Goal: Find specific page/section: Find specific page/section

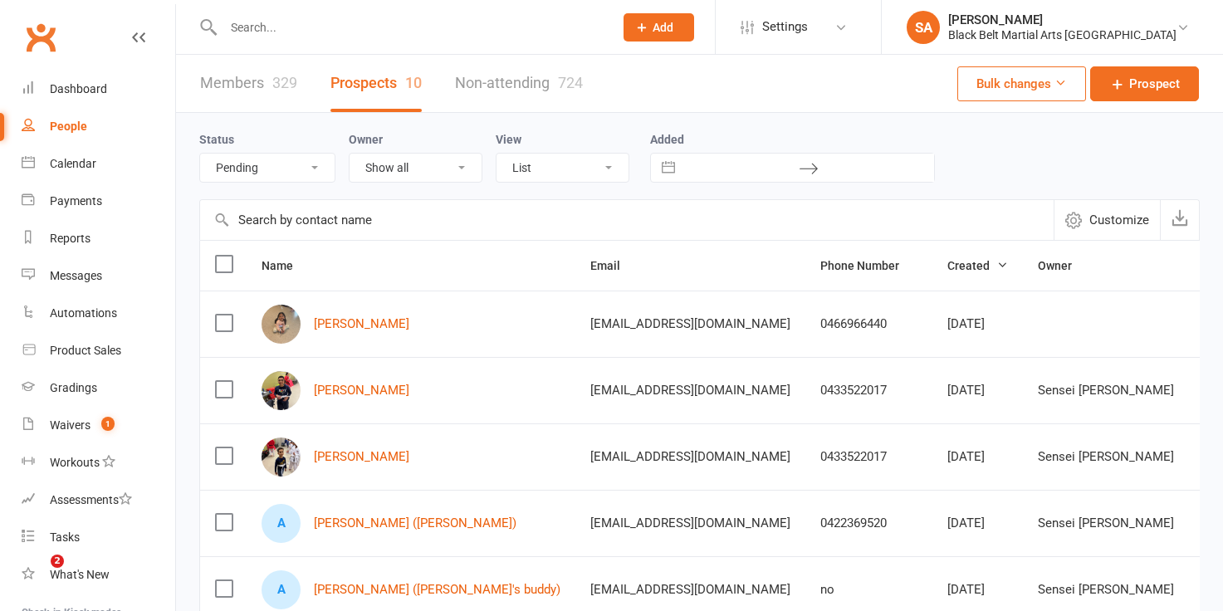
select select "Pending"
select select "100"
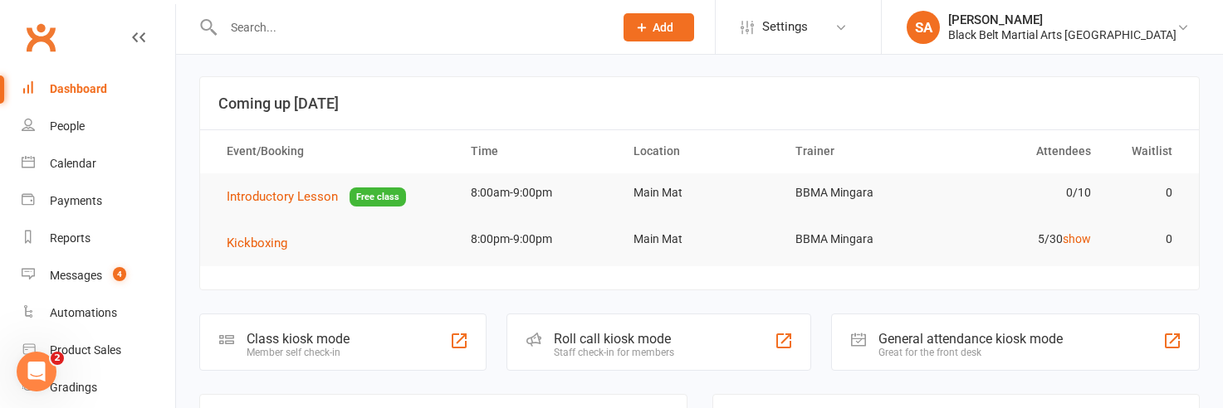
click at [264, 31] on input "text" at bounding box center [410, 27] width 384 height 23
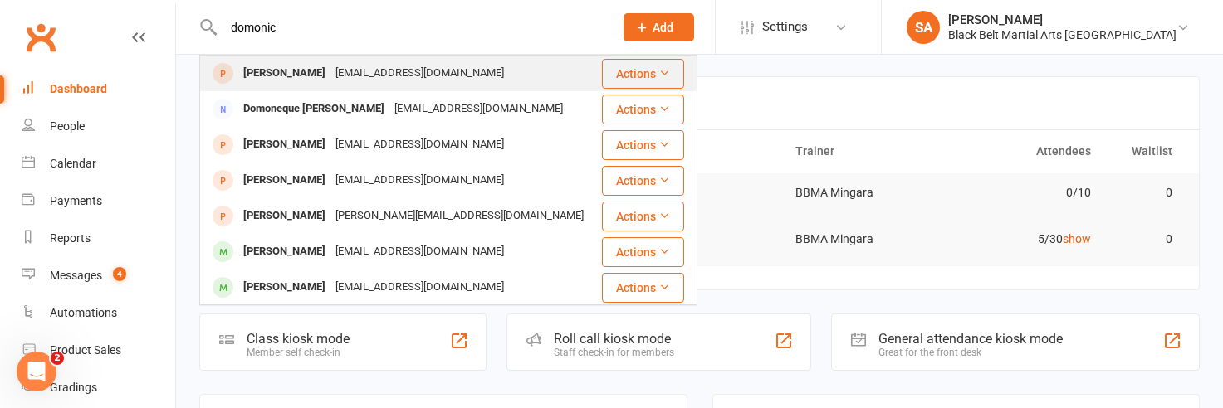
type input "domonic"
click at [274, 75] on div "Dominic Romanos" at bounding box center [284, 73] width 92 height 24
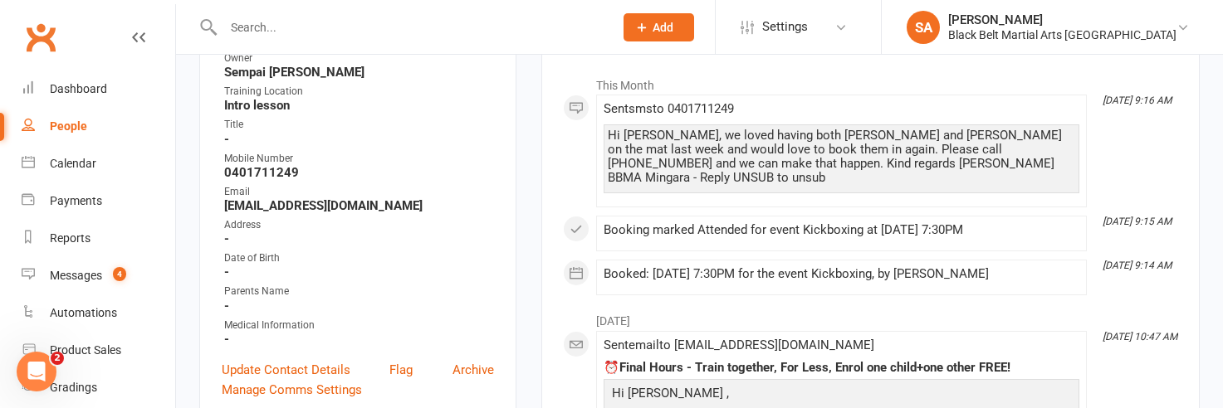
scroll to position [232, 0]
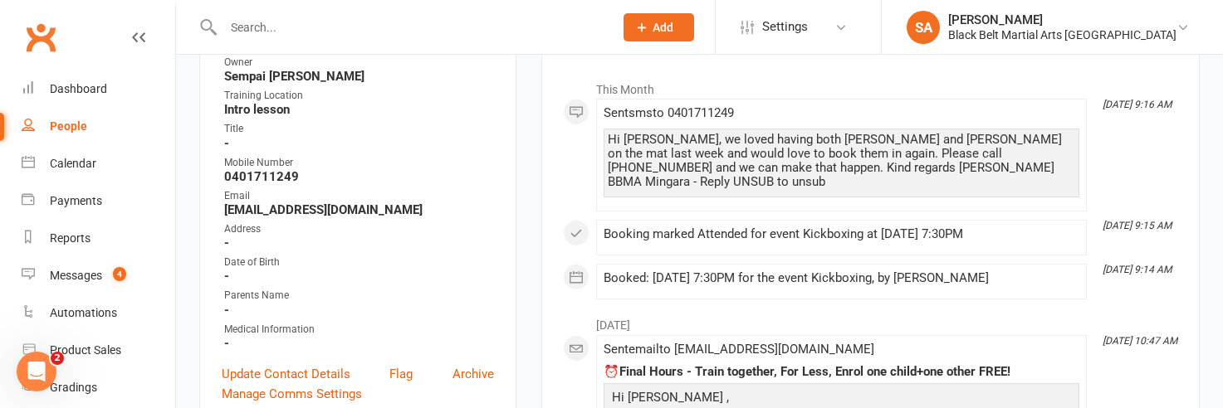
click at [255, 30] on input "text" at bounding box center [410, 27] width 384 height 23
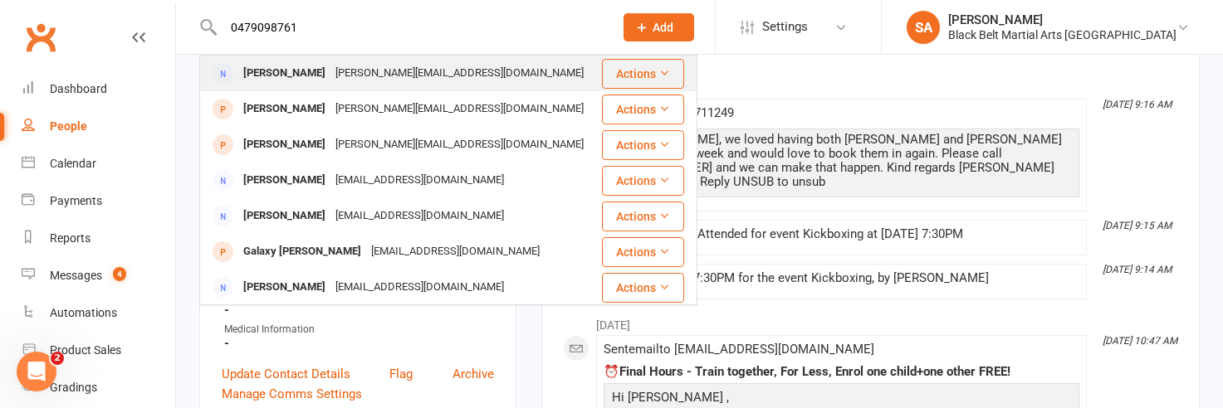
type input "0479098761"
click at [268, 73] on div "Lana Doe" at bounding box center [284, 73] width 92 height 24
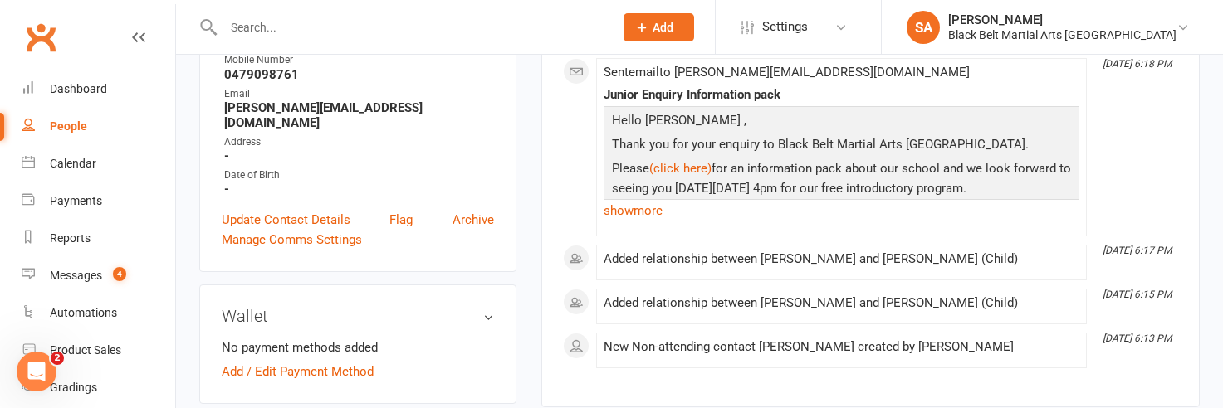
scroll to position [284, 0]
